Goal: Find specific page/section: Find specific page/section

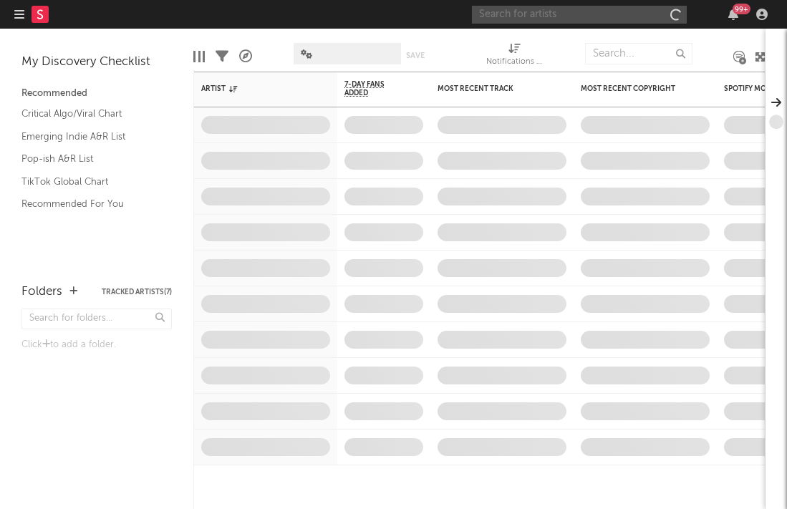
click at [533, 6] on input "text" at bounding box center [579, 15] width 215 height 18
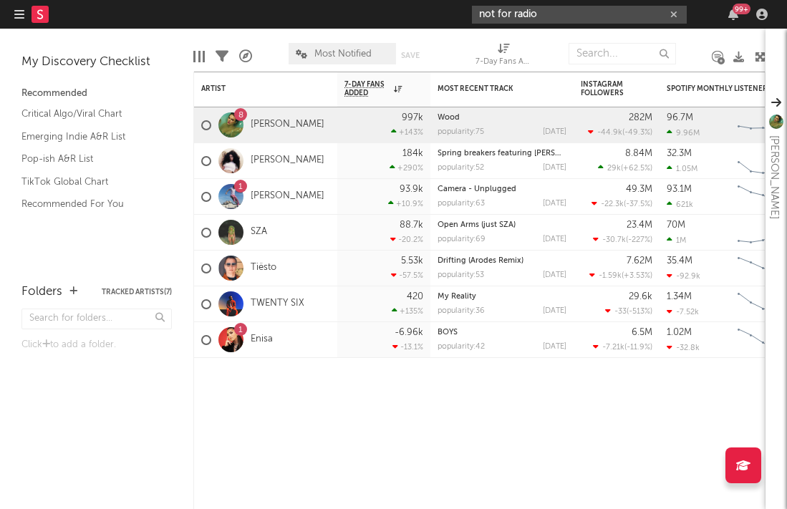
click at [552, 7] on input "not for radio" at bounding box center [579, 15] width 215 height 18
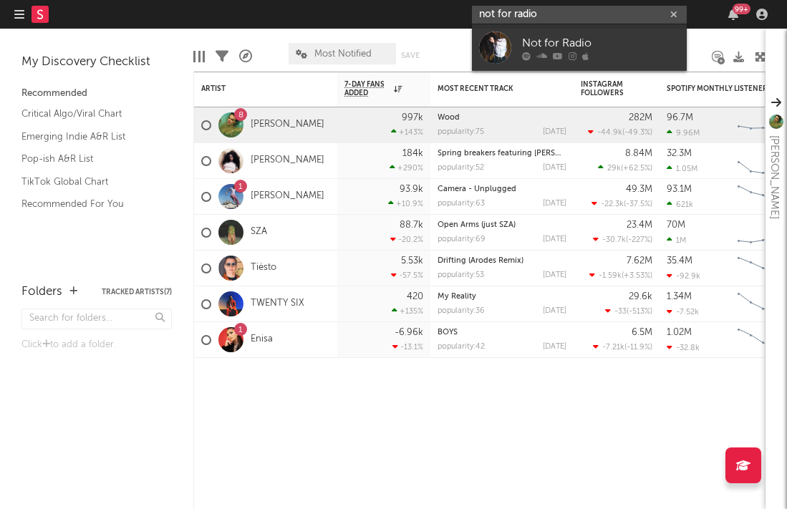
click at [532, 14] on input "not for radio" at bounding box center [579, 15] width 215 height 18
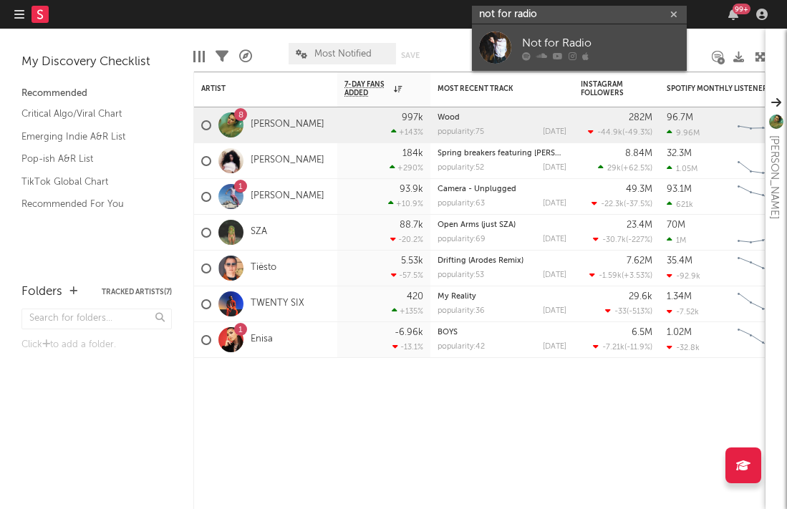
type input "not for radio"
click at [533, 47] on div "Not for Radio" at bounding box center [600, 42] width 157 height 17
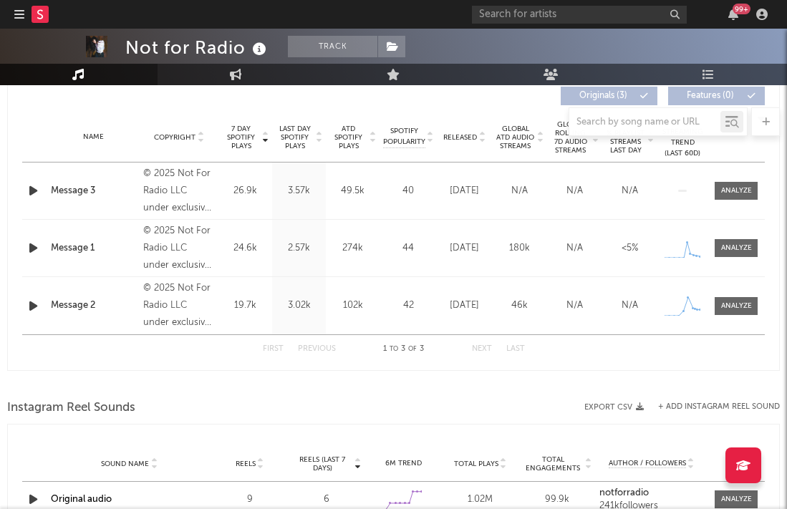
select select "1w"
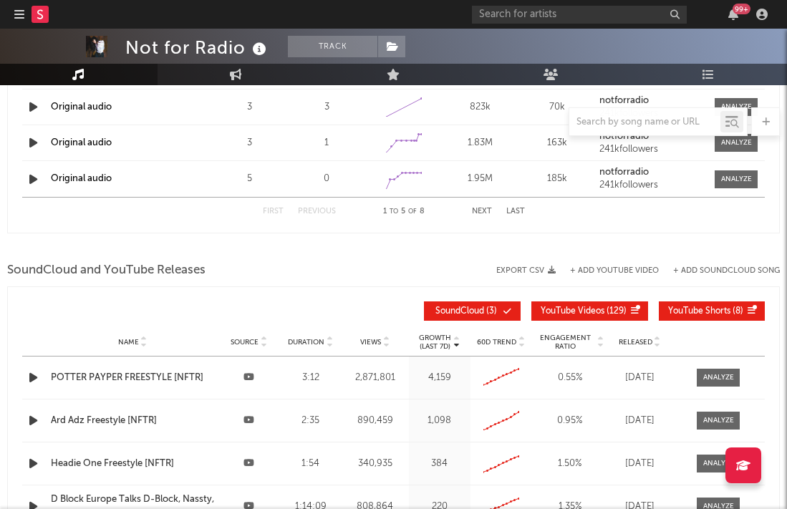
scroll to position [1169, 0]
